Goal: Task Accomplishment & Management: Complete application form

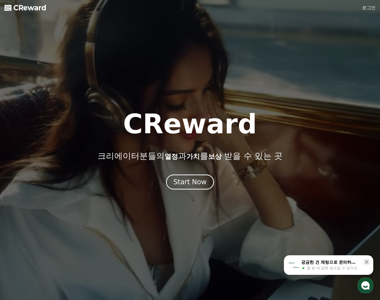
click at [365, 8] on link "로그인" at bounding box center [368, 7] width 13 height 7
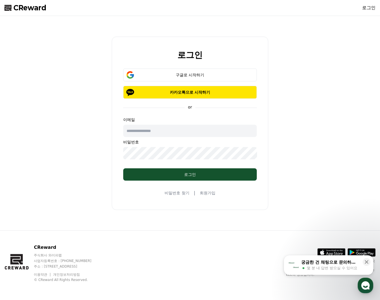
click at [174, 131] on input "text" at bounding box center [190, 131] width 134 height 12
type input "**********"
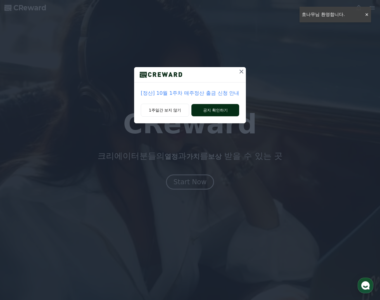
click at [203, 112] on button "공지 확인하기" at bounding box center [215, 110] width 48 height 12
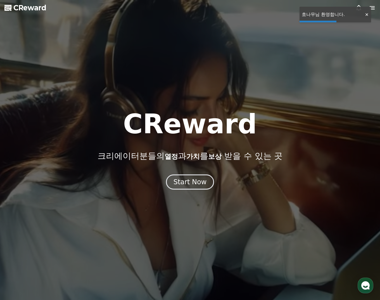
click at [367, 13] on div at bounding box center [366, 14] width 9 height 5
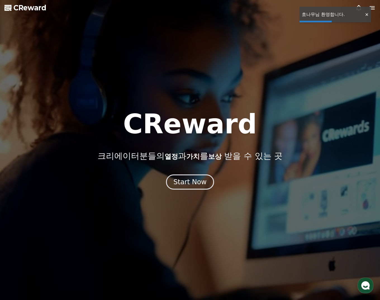
click at [370, 8] on icon at bounding box center [372, 7] width 7 height 7
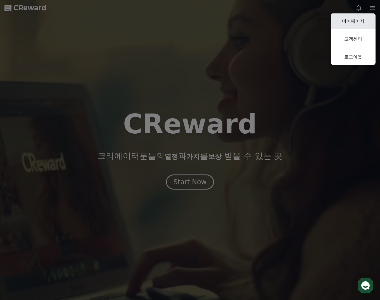
click at [364, 19] on link "마이페이지" at bounding box center [353, 21] width 45 height 16
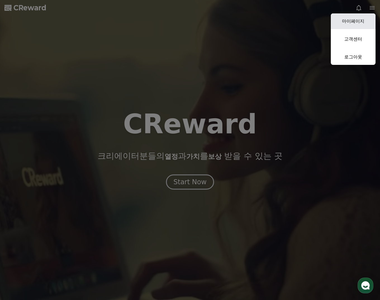
select select "**********"
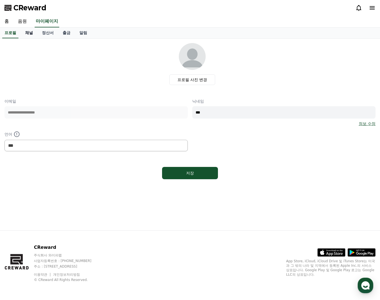
click at [27, 31] on link "채널" at bounding box center [29, 33] width 17 height 11
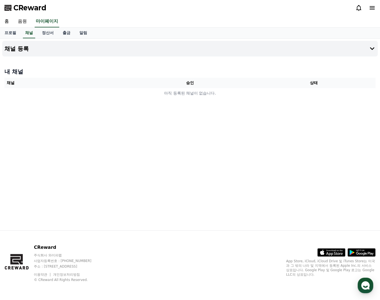
click at [242, 186] on div "채널 등록 내 채널 채널 승인 상태 아직 등록된 채널이 없습니다." at bounding box center [190, 135] width 380 height 192
click at [170, 110] on div "채널 등록 내 채널 채널 승인 상태 아직 등록된 채널이 없습니다." at bounding box center [190, 135] width 380 height 192
click at [47, 33] on link "정산서" at bounding box center [47, 33] width 21 height 11
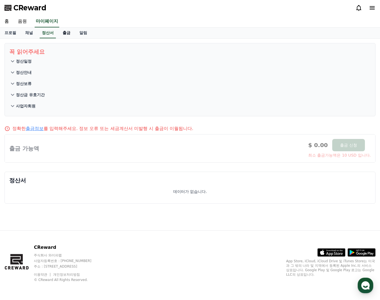
click at [67, 31] on link "출금" at bounding box center [66, 33] width 17 height 11
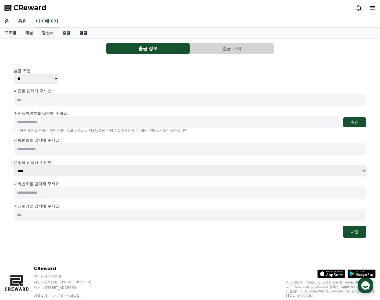
click at [86, 32] on link "알림" at bounding box center [83, 33] width 17 height 11
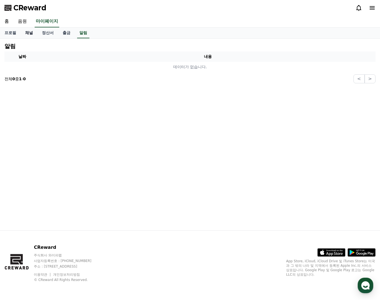
click at [32, 30] on link "채널" at bounding box center [29, 33] width 17 height 11
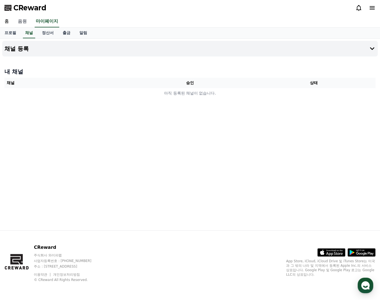
click at [23, 23] on link "음원" at bounding box center [22, 22] width 18 height 12
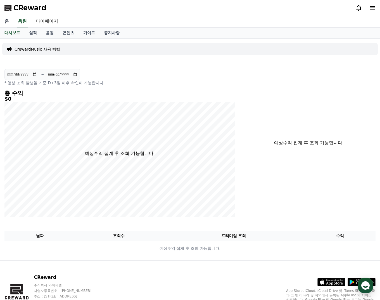
click at [6, 22] on link "홈" at bounding box center [6, 22] width 13 height 12
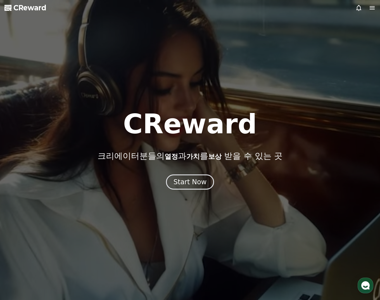
click at [368, 8] on div at bounding box center [366, 7] width 20 height 7
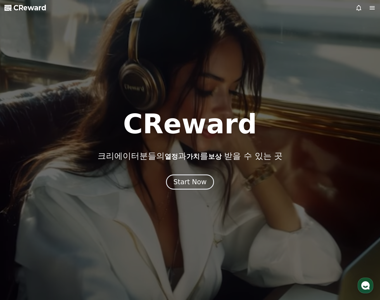
click at [372, 8] on icon at bounding box center [372, 7] width 7 height 7
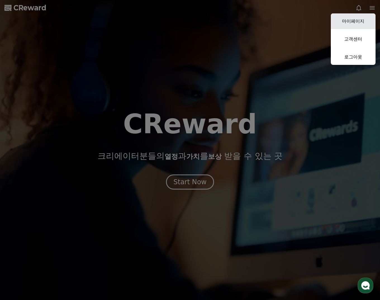
click at [348, 20] on link "마이페이지" at bounding box center [353, 21] width 45 height 16
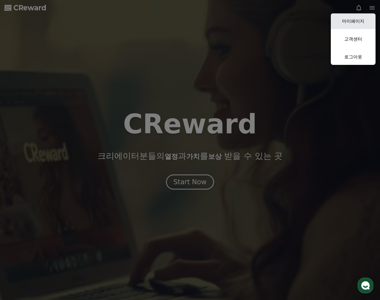
select select "**********"
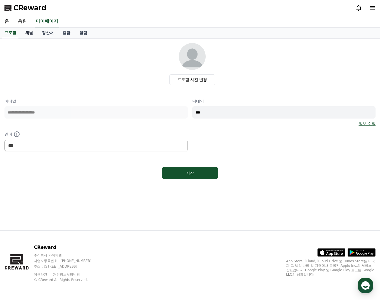
click at [29, 31] on link "채널" at bounding box center [29, 33] width 17 height 11
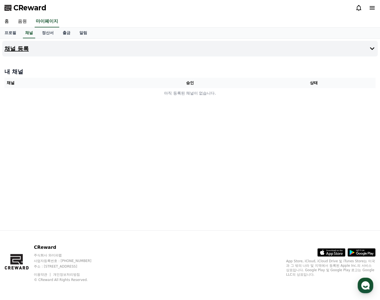
click at [22, 51] on h4 "채널 등록" at bounding box center [16, 49] width 24 height 6
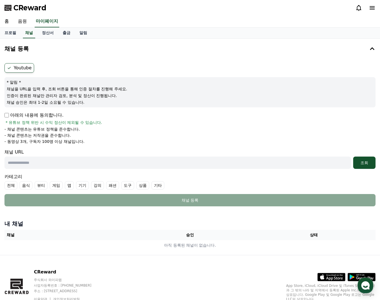
click at [127, 63] on ul "Youtube" at bounding box center [189, 68] width 371 height 10
click at [21, 86] on p "채널을 URL을 입력 후, 조회 버튼을 통해 인증 절차를 진행해 주세요." at bounding box center [190, 89] width 367 height 6
click at [23, 81] on p "* 알림 *" at bounding box center [190, 82] width 367 height 6
click at [17, 90] on p "채널을 URL을 입력 후, 조회 버튼을 통해 인증 절차를 진행해 주세요." at bounding box center [190, 89] width 367 height 6
click at [16, 94] on p "인증이 완료된 채널만 관리자 검토, 분석 및 정산이 진행됩니다." at bounding box center [190, 96] width 367 height 6
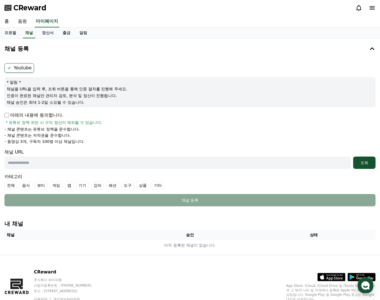
drag, startPoint x: 30, startPoint y: 98, endPoint x: 30, endPoint y: 94, distance: 3.1
click at [30, 98] on p "인증이 완료된 채널만 관리자 검토, 분석 및 정산이 진행됩니다." at bounding box center [190, 96] width 367 height 6
click at [18, 68] on label "Youtube" at bounding box center [19, 68] width 30 height 10
click at [62, 163] on input "text" at bounding box center [177, 163] width 347 height 12
paste input "**********"
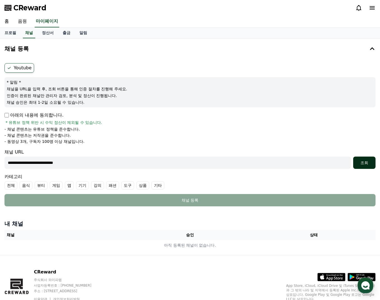
type input "**********"
click at [369, 163] on div "조회" at bounding box center [365, 163] width 18 height 6
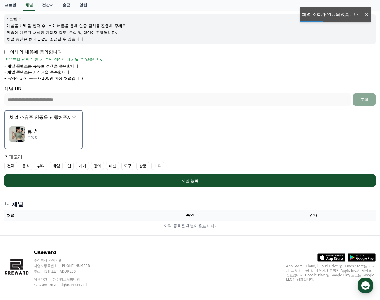
scroll to position [67, 0]
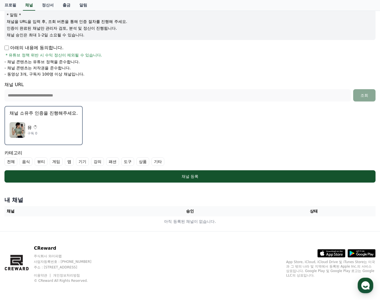
click at [40, 161] on label "뷰티" at bounding box center [41, 161] width 13 height 8
click at [150, 161] on label "상품" at bounding box center [149, 161] width 13 height 8
click at [150, 161] on label "상품" at bounding box center [153, 161] width 20 height 8
click at [162, 160] on label "기타" at bounding box center [164, 161] width 13 height 8
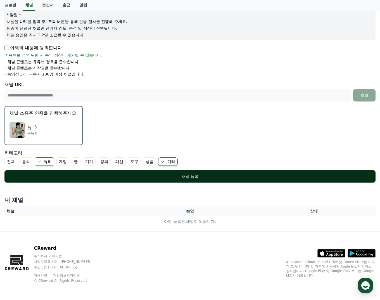
click at [183, 175] on div "채널 등록" at bounding box center [190, 177] width 349 height 6
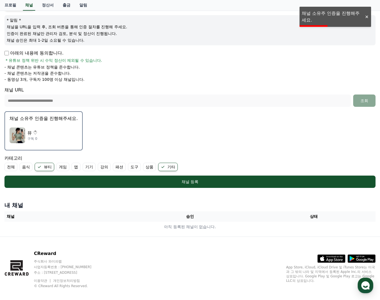
scroll to position [0, 0]
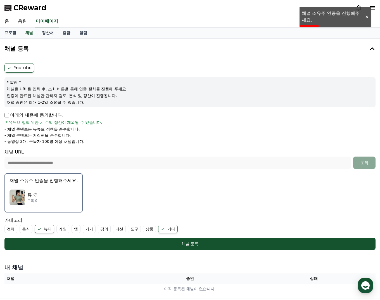
click at [89, 102] on p "채널 승인은 최대 1-2일 소요될 수 있습니다." at bounding box center [190, 103] width 367 height 6
click at [67, 89] on p "채널을 URL을 입력 후, 조회 버튼을 통해 인증 절차를 진행해 주세요." at bounding box center [190, 89] width 367 height 6
click at [15, 66] on label "Youtube" at bounding box center [19, 68] width 30 height 10
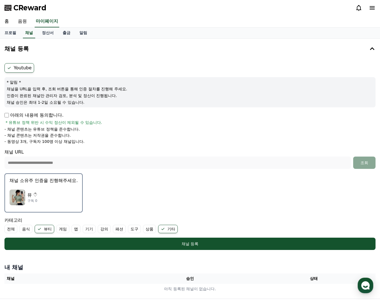
click at [15, 66] on label "Youtube" at bounding box center [19, 68] width 30 height 10
click at [100, 97] on p "인증이 완료된 채널만 관리자 검토, 분석 및 정산이 진행됩니다." at bounding box center [190, 96] width 367 height 6
drag, startPoint x: 7, startPoint y: 141, endPoint x: 96, endPoint y: 146, distance: 89.0
click at [96, 146] on form "**********" at bounding box center [189, 156] width 371 height 187
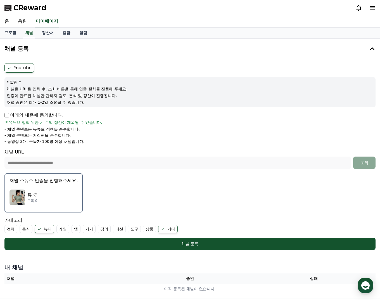
drag, startPoint x: 89, startPoint y: 141, endPoint x: 7, endPoint y: 140, distance: 82.8
click at [7, 140] on li "- 동영상 3개, 구독자 100명 이상 채널입니다." at bounding box center [189, 142] width 371 height 6
click at [90, 141] on li "- 동영상 3개, 구독자 100명 이상 채널입니다." at bounding box center [189, 142] width 371 height 6
click at [86, 142] on li "- 동영상 3개, 구독자 100명 이상 채널입니다." at bounding box center [189, 142] width 371 height 6
drag, startPoint x: 56, startPoint y: 140, endPoint x: 114, endPoint y: 142, distance: 57.4
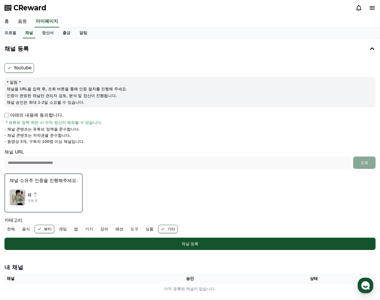
click at [113, 142] on li "- 동영상 3개, 구독자 100명 이상 채널입니다." at bounding box center [189, 142] width 371 height 6
click at [115, 142] on li "- 동영상 3개, 구독자 100명 이상 채널입니다." at bounding box center [189, 142] width 371 height 6
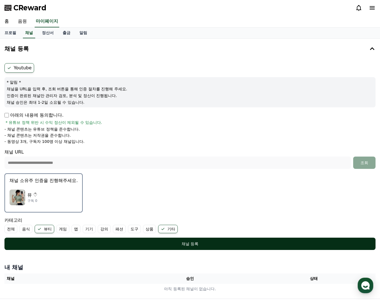
click at [269, 244] on div "채널 등록" at bounding box center [190, 244] width 349 height 6
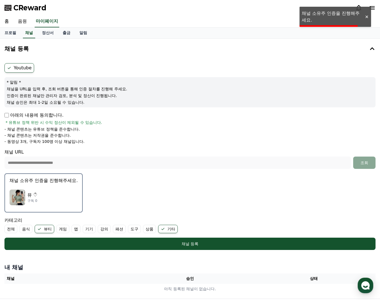
click at [308, 16] on div "홈 음원 마이페이지" at bounding box center [190, 22] width 380 height 12
click at [308, 19] on div "홈 음원 마이페이지" at bounding box center [190, 22] width 380 height 12
click at [55, 110] on form "**********" at bounding box center [189, 156] width 371 height 187
click at [35, 93] on p "인증이 완료된 채널만 관리자 검토, 분석 및 정산이 진행됩니다." at bounding box center [190, 96] width 367 height 6
drag, startPoint x: 20, startPoint y: 89, endPoint x: 85, endPoint y: 91, distance: 65.4
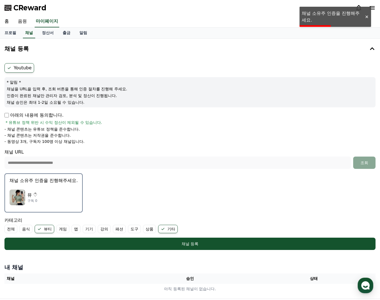
click at [85, 91] on p "채널을 URL을 입력 후, 조회 버튼을 통해 인증 절차를 진행해 주세요." at bounding box center [190, 89] width 367 height 6
drag, startPoint x: 10, startPoint y: 88, endPoint x: 155, endPoint y: 92, distance: 144.9
click at [155, 92] on div "* 알림 * 채널을 URL을 입력 후, 조회 버튼을 통해 인증 절차를 진행해 주세요. 인증이 완료된 채널만 관리자 검토, 분석 및 정산이 진행…" at bounding box center [189, 92] width 371 height 30
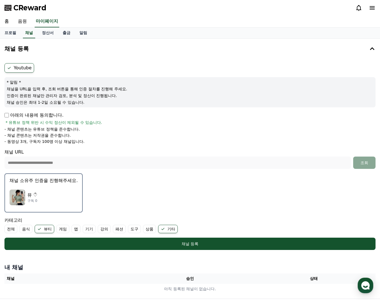
drag, startPoint x: 23, startPoint y: 95, endPoint x: 150, endPoint y: 99, distance: 126.7
click at [145, 99] on div "* 알림 * 채널을 URL을 입력 후, 조회 버튼을 통해 인증 절차를 진행해 주세요. 인증이 완료된 채널만 관리자 검토, 분석 및 정산이 진행…" at bounding box center [189, 92] width 371 height 30
click at [151, 100] on p "채널 승인은 최대 1-2일 소요될 수 있습니다." at bounding box center [190, 103] width 367 height 6
click at [62, 208] on button "채널 소유주 인증을 진행해주세요. 뮤 ♡ᩚ 구독 0" at bounding box center [43, 192] width 78 height 39
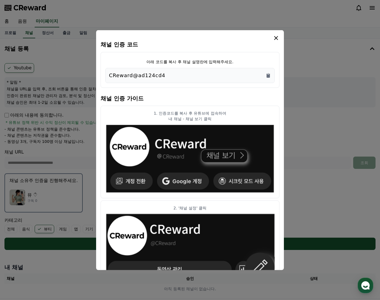
click at [18, 196] on button "close modal" at bounding box center [190, 150] width 380 height 300
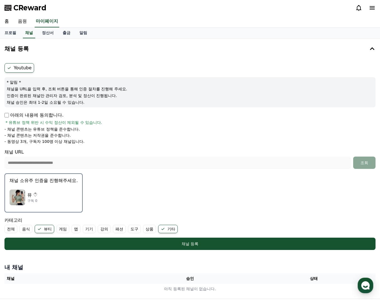
click at [26, 197] on div "뮤 ♡ᩚ 구독 0" at bounding box center [44, 197] width 68 height 22
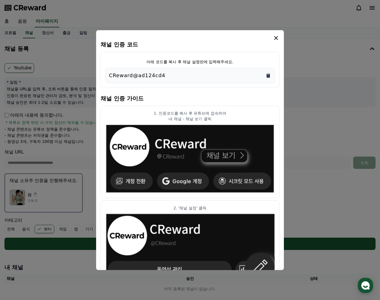
click at [269, 75] on icon "Copy to clipboard" at bounding box center [268, 75] width 3 height 4
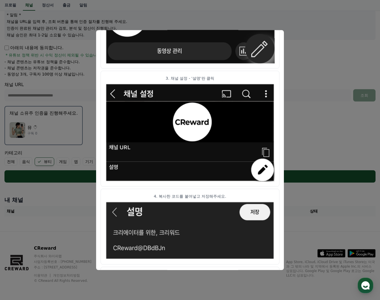
scroll to position [242, 0]
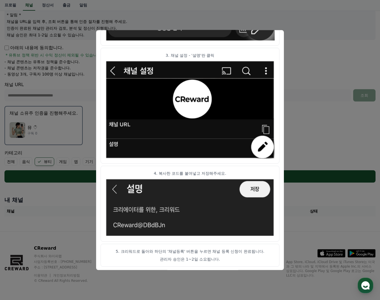
click at [313, 212] on button "close modal" at bounding box center [190, 150] width 380 height 300
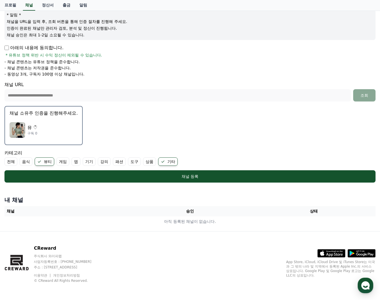
click at [87, 148] on form "**********" at bounding box center [189, 89] width 371 height 187
click at [74, 134] on div "뮤 ♡ᩚ 구독 0" at bounding box center [44, 130] width 68 height 22
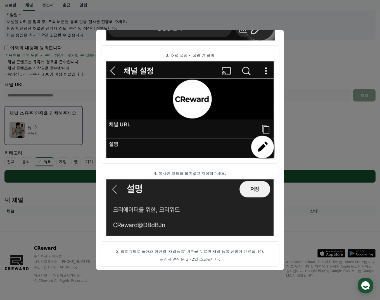
click at [304, 48] on button "close modal" at bounding box center [190, 150] width 380 height 300
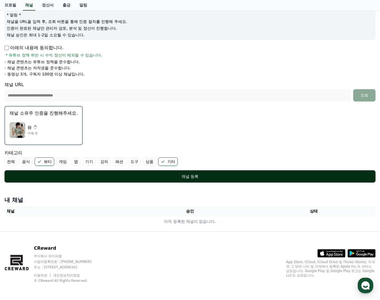
click at [231, 171] on button "채널 등록" at bounding box center [189, 176] width 371 height 12
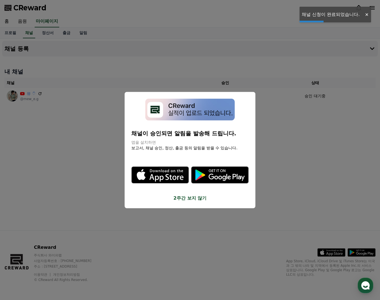
click at [282, 136] on button "close modal" at bounding box center [190, 150] width 380 height 300
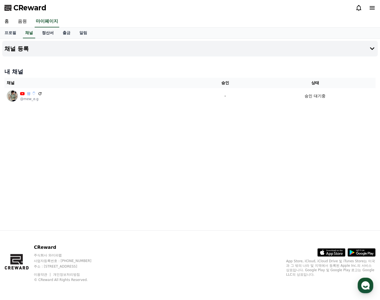
click at [49, 34] on link "정산서" at bounding box center [47, 33] width 21 height 11
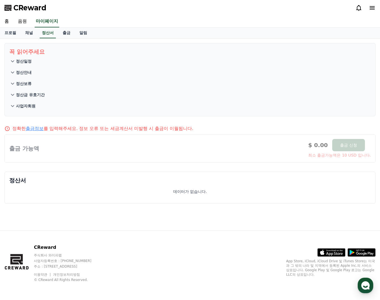
click at [73, 34] on link "출금" at bounding box center [66, 33] width 17 height 11
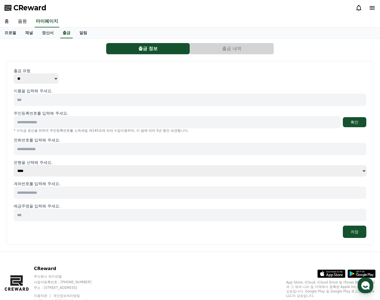
click at [38, 74] on select "** ***" at bounding box center [36, 79] width 45 height 10
drag, startPoint x: 38, startPoint y: 77, endPoint x: 39, endPoint y: 83, distance: 5.8
click at [38, 77] on select "** ***" at bounding box center [36, 79] width 45 height 10
click at [40, 97] on input at bounding box center [190, 100] width 353 height 12
type input "***"
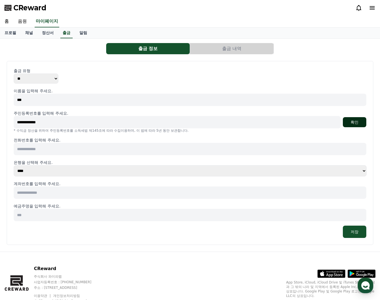
type input "**********"
click at [365, 125] on button "확인" at bounding box center [354, 122] width 23 height 10
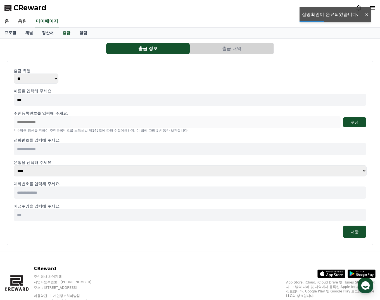
click at [49, 148] on input at bounding box center [190, 149] width 353 height 12
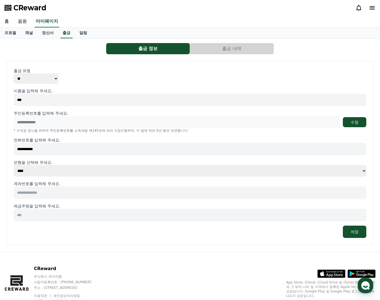
type input "**********"
click at [41, 193] on input at bounding box center [190, 192] width 353 height 12
type input "*"
type input "**********"
click at [120, 211] on input at bounding box center [190, 215] width 353 height 12
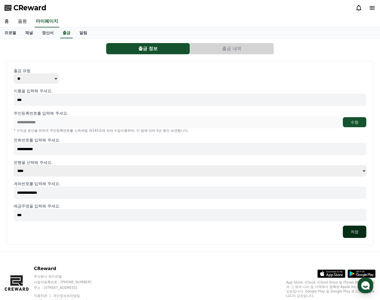
type input "***"
click at [359, 234] on button "저장" at bounding box center [354, 232] width 23 height 12
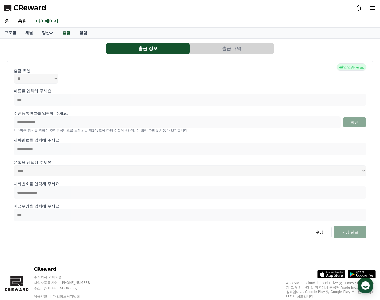
click at [241, 48] on button "출금 내역" at bounding box center [232, 48] width 84 height 11
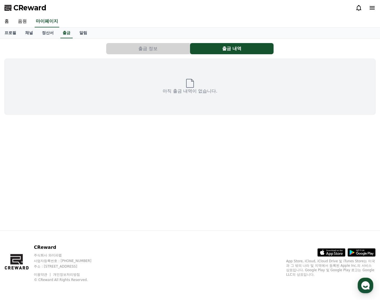
drag, startPoint x: 179, startPoint y: 41, endPoint x: 177, endPoint y: 44, distance: 3.6
click at [179, 41] on div "출금 정보 출금 내역 아직 출금 내역이 없습니다." at bounding box center [190, 79] width 376 height 76
click at [176, 45] on button "출금 정보" at bounding box center [148, 48] width 84 height 11
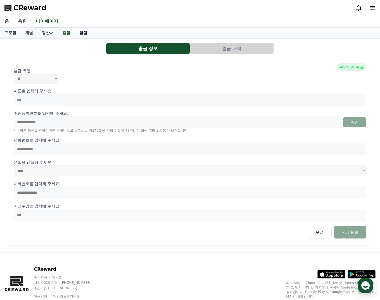
click at [85, 30] on link "알림" at bounding box center [83, 33] width 17 height 11
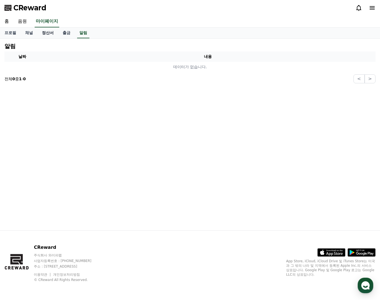
click at [43, 36] on link "정산서" at bounding box center [47, 33] width 21 height 11
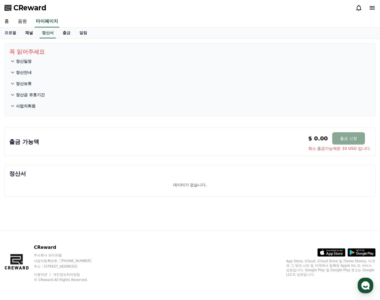
click at [25, 34] on link "채널" at bounding box center [29, 33] width 17 height 11
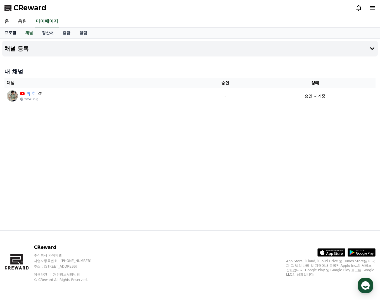
click at [15, 32] on link "프로필" at bounding box center [10, 33] width 21 height 11
select select "**********"
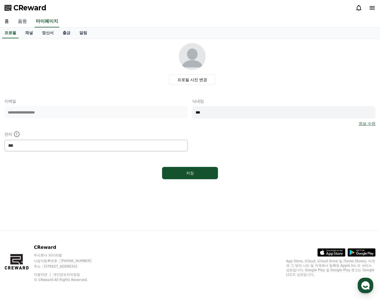
click at [22, 22] on link "음원" at bounding box center [22, 22] width 18 height 12
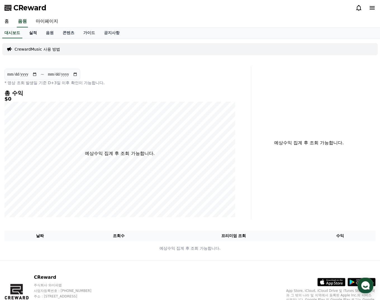
click at [38, 34] on link "실적" at bounding box center [33, 33] width 17 height 11
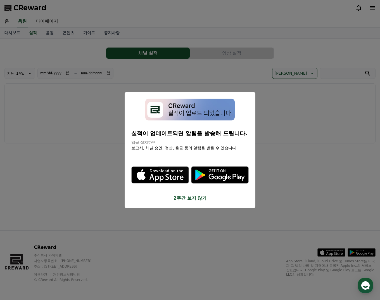
click at [197, 196] on button "2주간 보지 않기" at bounding box center [189, 198] width 117 height 7
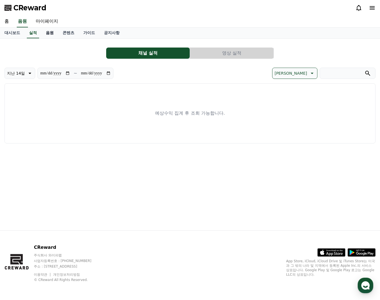
click at [50, 37] on link "음원" at bounding box center [49, 33] width 17 height 11
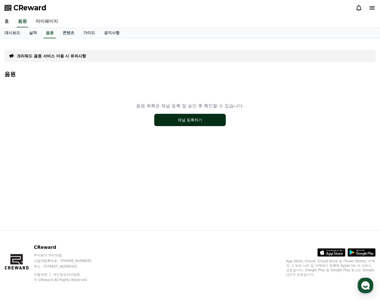
click at [198, 124] on button "채널 등록하기" at bounding box center [190, 120] width 72 height 12
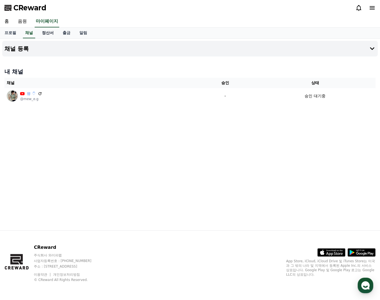
click at [49, 30] on link "정산서" at bounding box center [47, 33] width 21 height 11
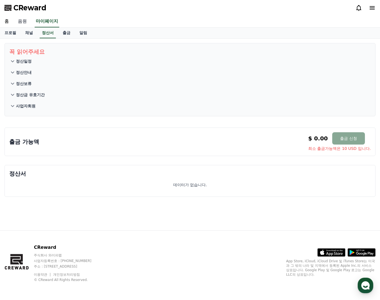
click at [25, 21] on link "음원" at bounding box center [22, 22] width 18 height 12
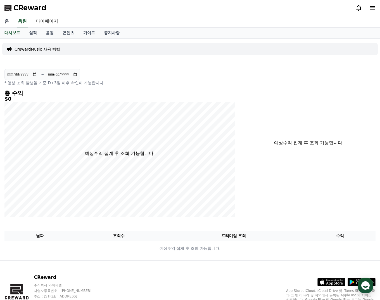
click at [11, 23] on link "홈" at bounding box center [6, 22] width 13 height 12
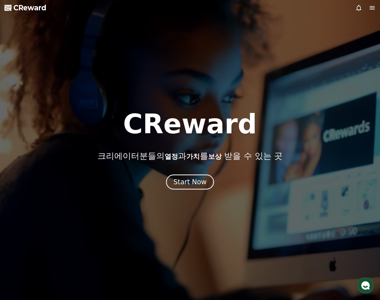
click at [23, 9] on span "CReward" at bounding box center [29, 7] width 33 height 9
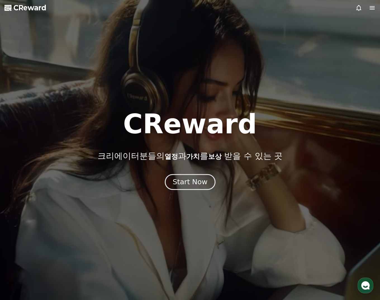
click at [187, 180] on div "Start Now" at bounding box center [190, 182] width 35 height 10
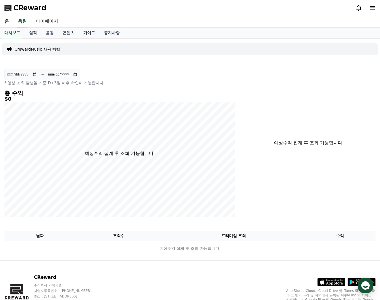
click at [89, 35] on link "가이드" at bounding box center [89, 33] width 21 height 11
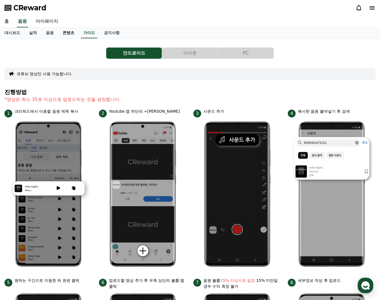
click at [74, 33] on link "콘텐츠" at bounding box center [68, 33] width 21 height 11
click at [200, 46] on div "안드로이드 아이폰 PC 유튜브 영상만 사용 가능합니다. 진행방법 *영상은 최소 35초 이상으로 업로드하는 것을 권장합니다. 1 크리워드에서 이…" at bounding box center [189, 243] width 371 height 400
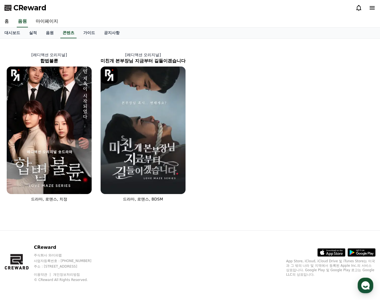
click at [190, 50] on div "[레디액션 오리지널] 미친개 본부장님 지금부터 길들이겠습니다 드라마, 로맨스, BDSM" at bounding box center [143, 127] width 94 height 154
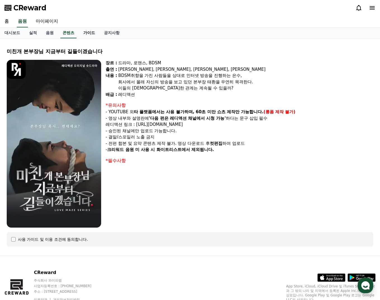
click at [94, 35] on link "가이드" at bounding box center [89, 33] width 21 height 11
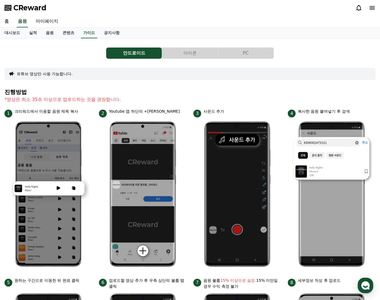
click at [187, 55] on button "아이폰" at bounding box center [190, 53] width 56 height 11
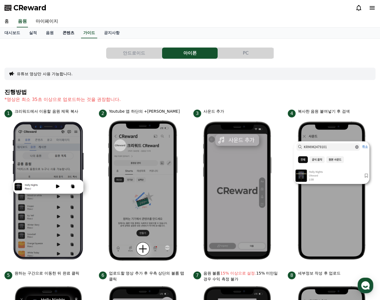
click at [62, 30] on link "콘텐츠" at bounding box center [68, 33] width 21 height 11
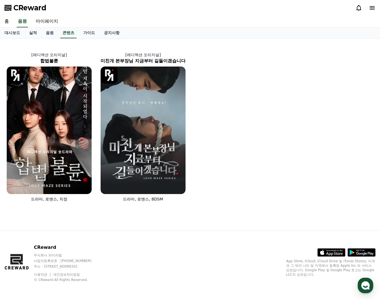
click at [56, 44] on div "[레디액션 오리지널] 합법불륜 드라마, 로맨스, 치정 [레디액션 오리지널] 미친개 본부장님 지금부터 길들이겠습니다 드라마, 로맨스, BDSM" at bounding box center [190, 123] width 376 height 165
click at [51, 36] on link "음원" at bounding box center [49, 33] width 17 height 11
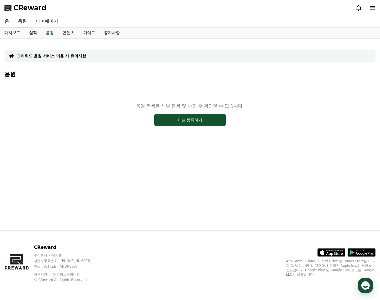
click at [37, 34] on link "실적" at bounding box center [33, 33] width 17 height 11
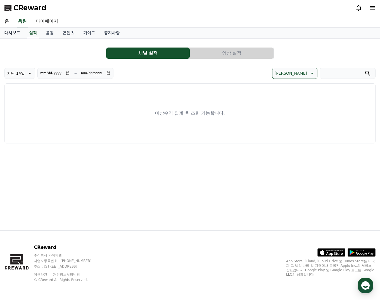
click at [18, 35] on link "대시보드" at bounding box center [12, 33] width 25 height 11
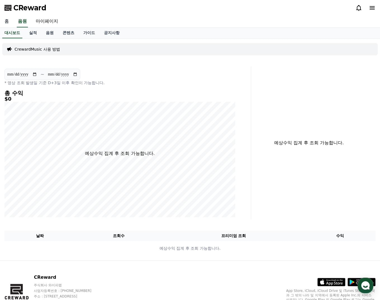
click at [12, 25] on link "홈" at bounding box center [6, 22] width 13 height 12
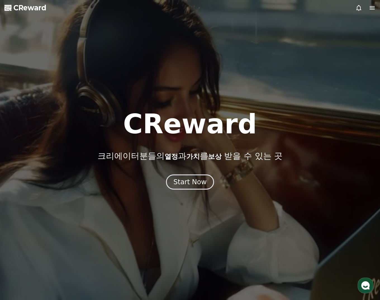
click at [372, 4] on icon at bounding box center [372, 7] width 7 height 7
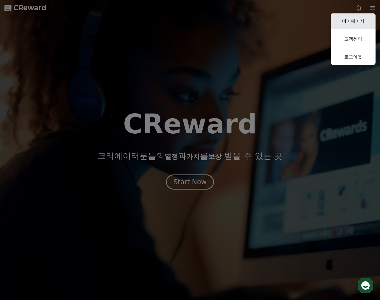
click at [359, 21] on link "마이페이지" at bounding box center [353, 21] width 45 height 16
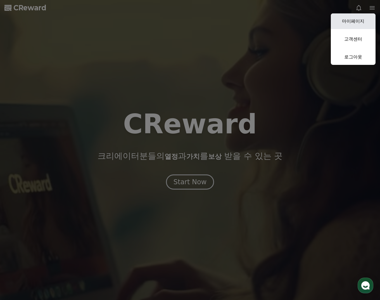
select select "**********"
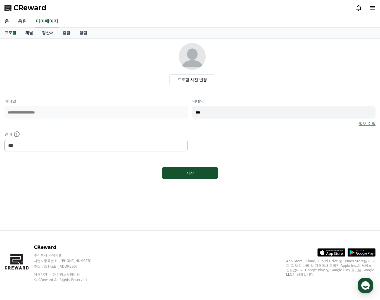
click at [30, 33] on link "채널" at bounding box center [29, 33] width 17 height 11
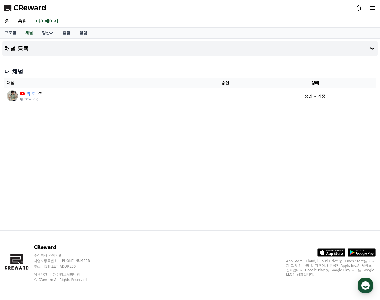
click at [270, 134] on div "채널 등록 내 채널 채널 승인 상태 뮤 ♡ᩚ @mew_e.g - 승인 대기중" at bounding box center [190, 135] width 380 height 192
click at [254, 136] on div "채널 등록 내 채널 채널 승인 상태 뮤 ♡ᩚ @mew_e.g - 승인 대기중" at bounding box center [190, 135] width 380 height 192
click at [171, 132] on div "채널 등록 내 채널 채널 승인 상태 뮤 ♡ᩚ @mew_e.g - 승인 대기중" at bounding box center [190, 135] width 380 height 192
click at [175, 124] on div "채널 등록 내 채널 채널 승인 상태 뮤 ♡ᩚ @mew_e.g - 승인 대기중" at bounding box center [190, 135] width 380 height 192
click at [247, 179] on div "채널 등록 내 채널 채널 승인 상태 뮤 ♡ᩚ @mew_e.g - 승인 대기중" at bounding box center [190, 135] width 380 height 192
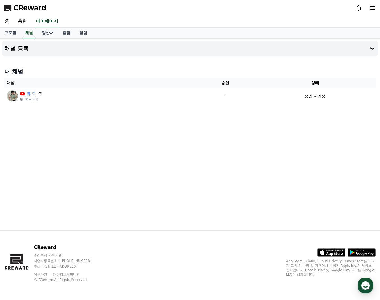
click at [213, 157] on div "채널 등록 내 채널 채널 승인 상태 뮤 ♡ᩚ @mew_e.g - 승인 대기중" at bounding box center [190, 135] width 380 height 192
click at [145, 154] on div "채널 등록 내 채널 채널 승인 상태 뮤 ♡ᩚ @mew_e.g - 승인 대기중" at bounding box center [190, 135] width 380 height 192
click at [165, 158] on div "채널 등록 내 채널 채널 승인 상태 뮤 ♡ᩚ @mew_e.g - 승인 대기중" at bounding box center [190, 135] width 380 height 192
